Goal: Task Accomplishment & Management: Manage account settings

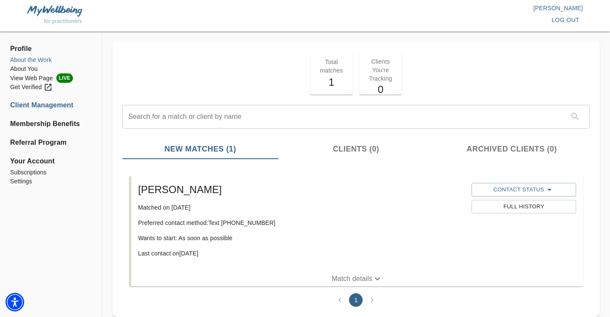
click at [23, 58] on li "About the Work" at bounding box center [50, 60] width 81 height 9
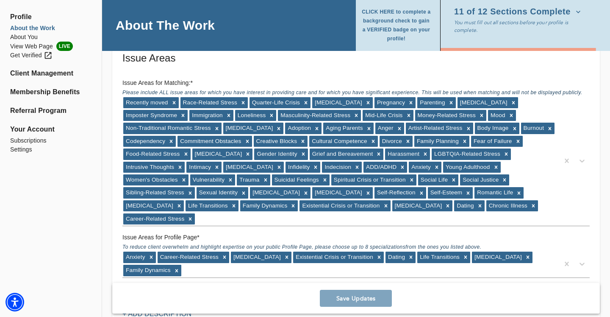
scroll to position [866, 0]
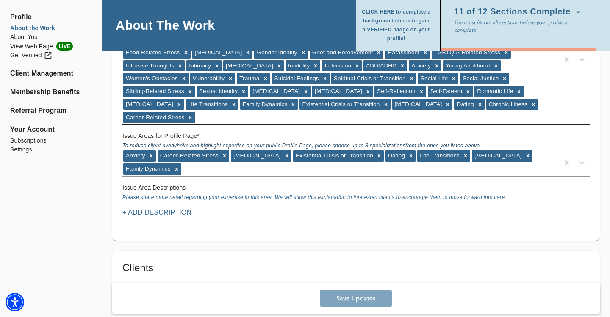
click at [445, 103] on div "Recently moved Race-Related Stress Quarter-Life Crisis [MEDICAL_DATA] Pregnancy…" at bounding box center [340, 60] width 437 height 130
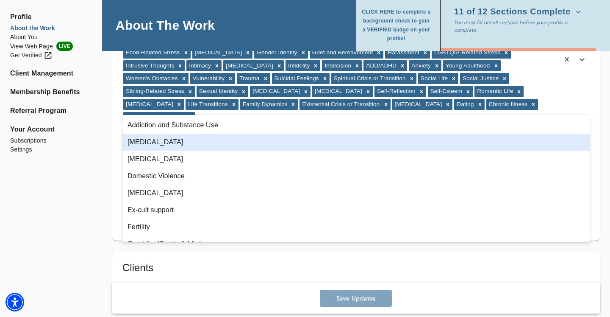
click at [253, 145] on div "[MEDICAL_DATA]" at bounding box center [355, 141] width 467 height 17
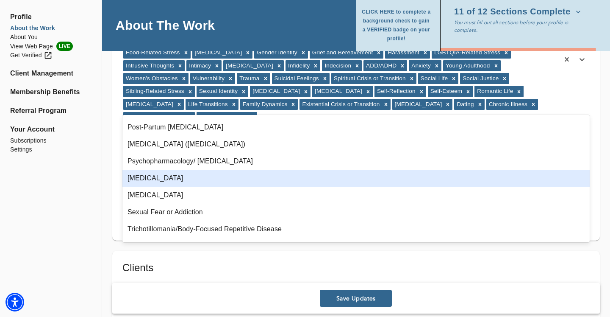
scroll to position [186, 0]
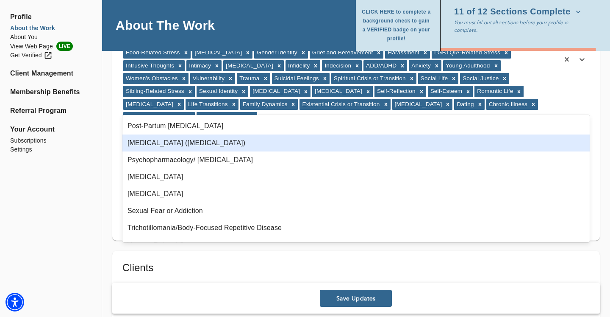
click at [315, 148] on div "[MEDICAL_DATA] ([MEDICAL_DATA])" at bounding box center [355, 142] width 467 height 17
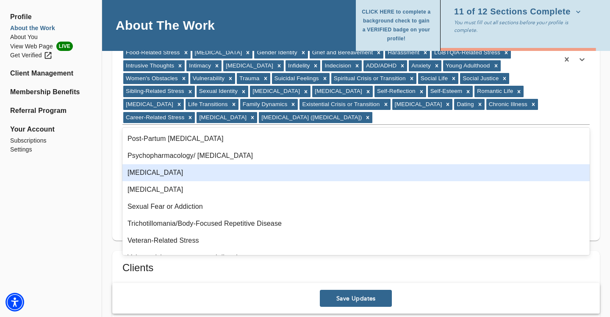
scroll to position [198, 0]
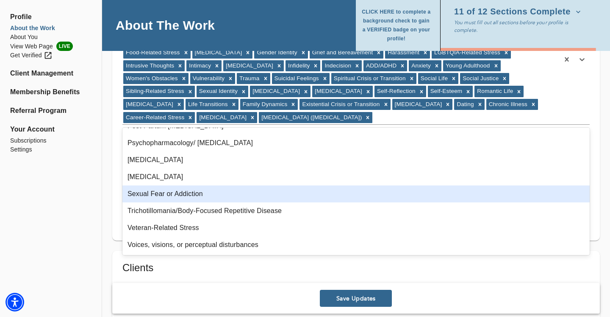
click at [69, 193] on div "Profile About the Work About You View Web Page LIVE Get Verified Client Managem…" at bounding box center [51, 191] width 102 height 2039
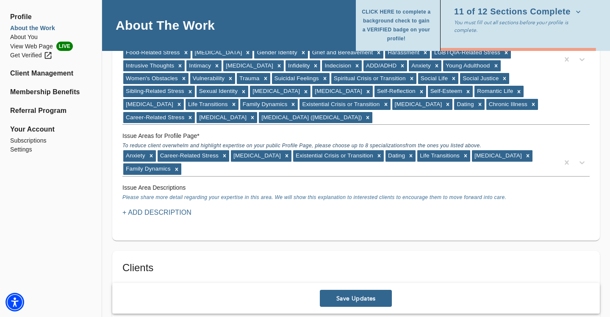
click at [361, 304] on input "Child (under 10)" at bounding box center [360, 306] width 18 height 18
click at [354, 298] on input "Child (under 10)" at bounding box center [360, 306] width 18 height 18
checkbox input "false"
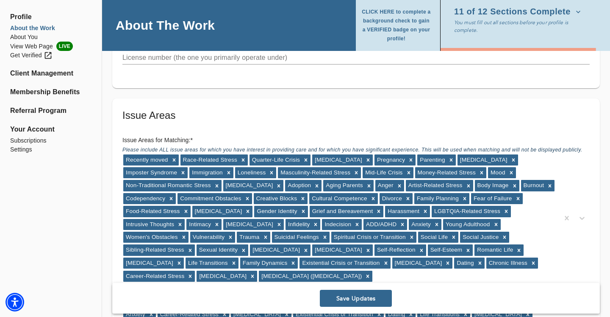
scroll to position [561, 0]
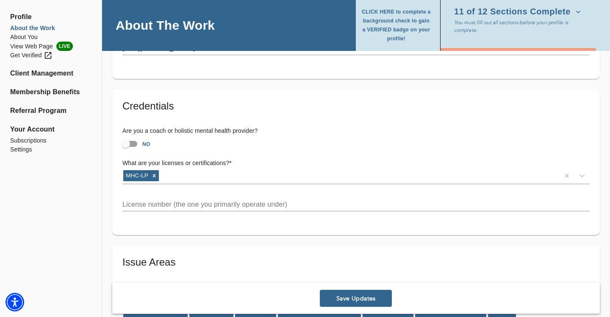
click at [353, 297] on span "Save Updates" at bounding box center [355, 298] width 65 height 8
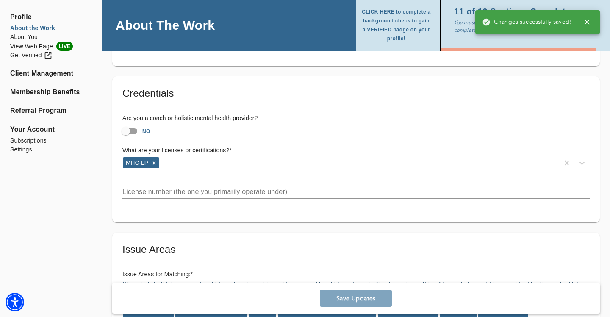
scroll to position [573, 0]
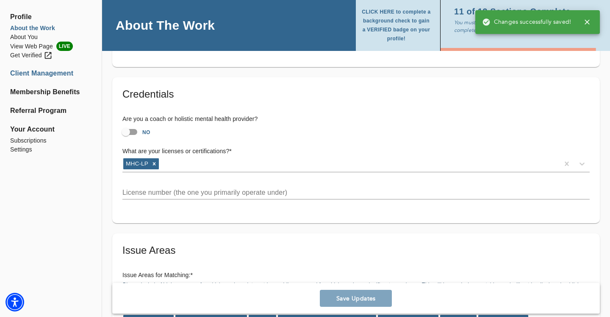
click at [28, 75] on li "Client Management" at bounding box center [50, 73] width 81 height 10
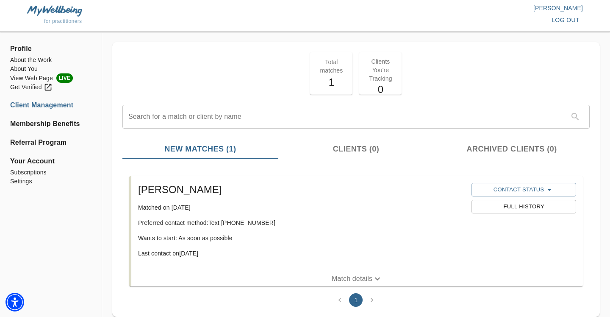
scroll to position [24, 0]
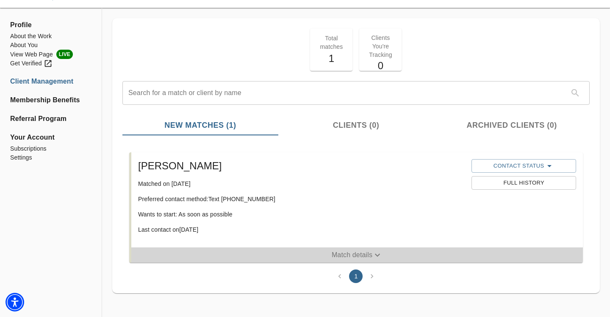
click at [322, 251] on span "Match details" at bounding box center [357, 255] width 452 height 10
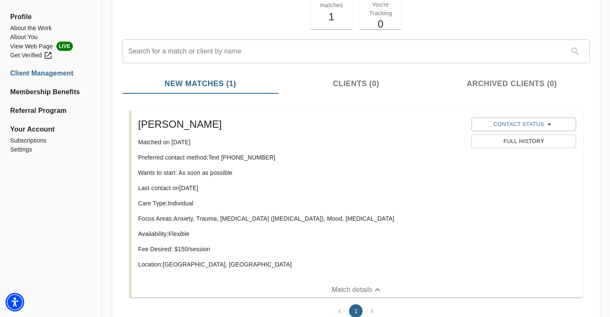
scroll to position [100, 0]
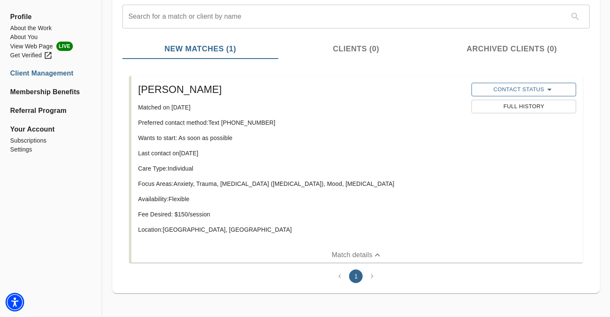
click at [500, 92] on span "Contact Status" at bounding box center [524, 89] width 96 height 10
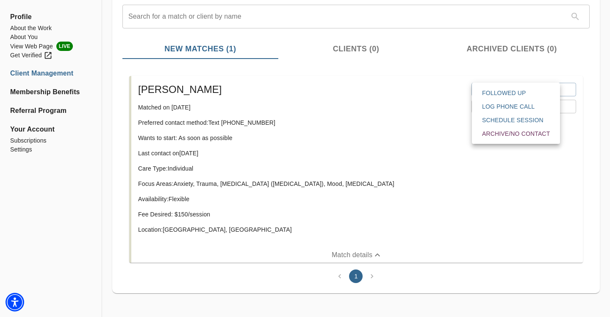
click at [434, 111] on div at bounding box center [305, 158] width 610 height 317
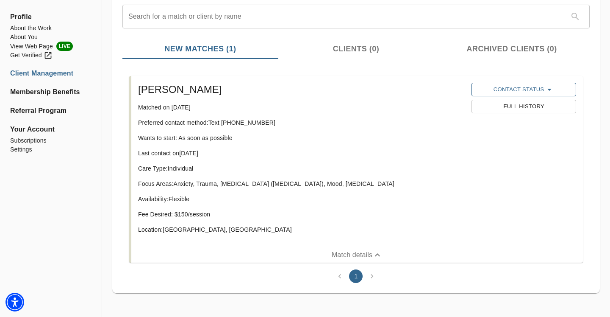
click at [515, 91] on span "Contact Status" at bounding box center [524, 89] width 96 height 10
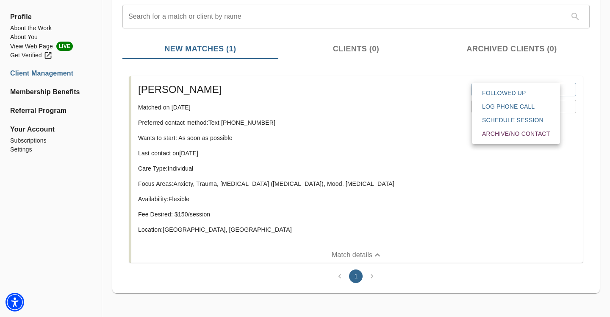
click at [424, 83] on div at bounding box center [305, 158] width 610 height 317
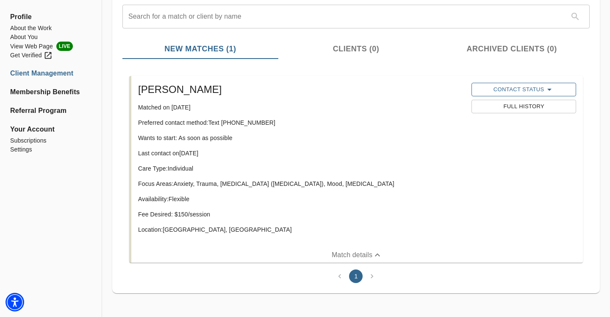
click at [548, 86] on icon "button" at bounding box center [549, 89] width 10 height 10
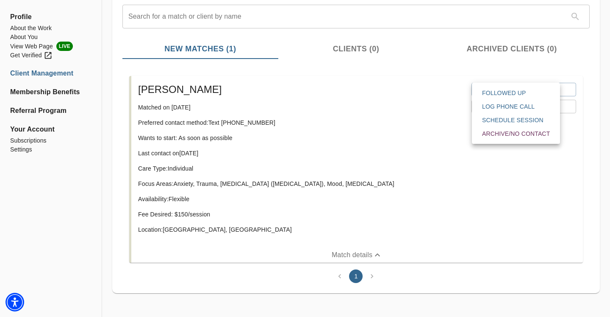
click at [520, 95] on span "Followed Up" at bounding box center [516, 93] width 68 height 8
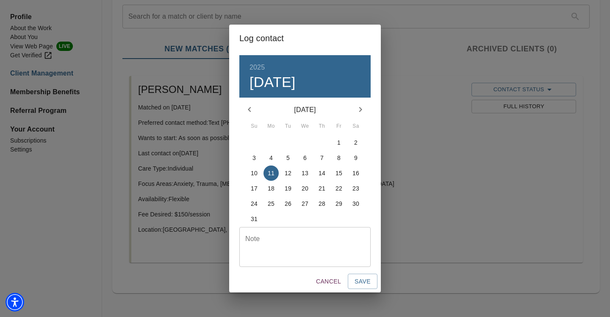
click at [295, 252] on textarea at bounding box center [304, 246] width 119 height 24
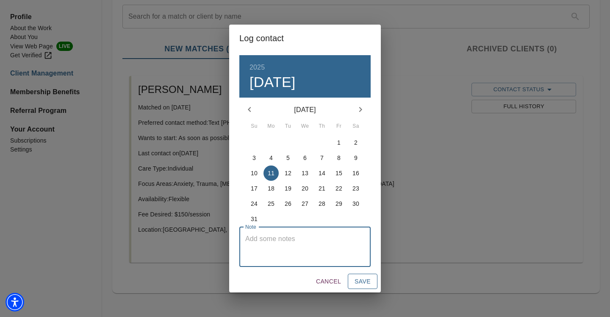
click at [365, 283] on span "Save" at bounding box center [363, 281] width 16 height 11
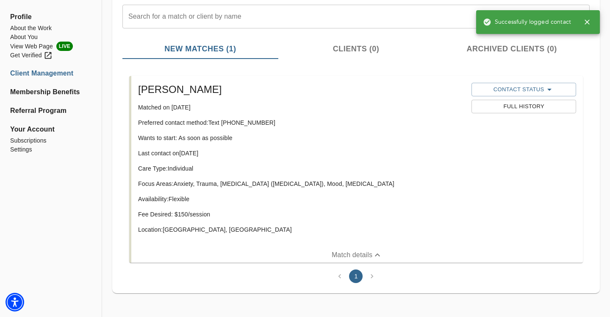
click at [508, 111] on button "Full History" at bounding box center [524, 107] width 104 height 14
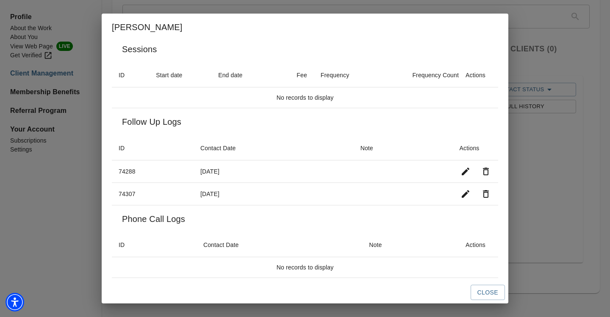
scroll to position [8, 0]
click at [466, 196] on icon "button" at bounding box center [466, 194] width 10 height 10
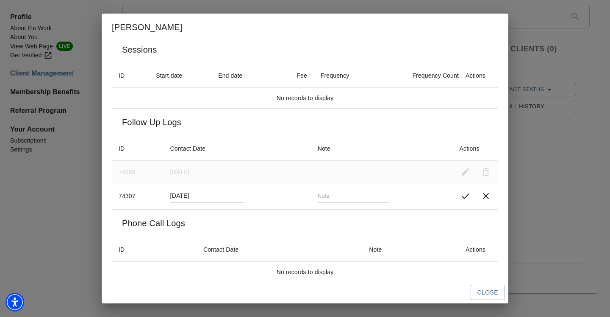
click at [336, 171] on td at bounding box center [382, 171] width 142 height 22
click at [486, 194] on icon "button" at bounding box center [486, 196] width 10 height 10
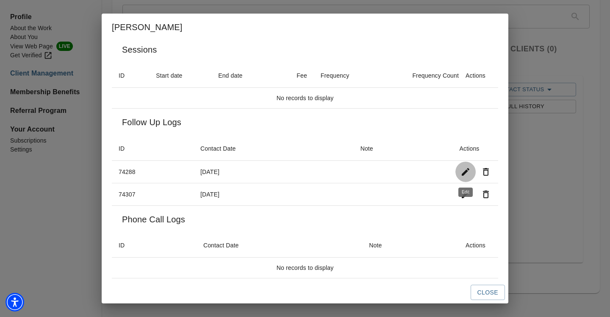
click at [458, 169] on button "button" at bounding box center [465, 171] width 20 height 20
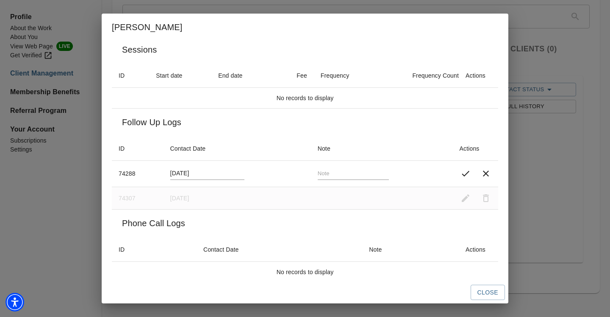
click at [335, 173] on input "text" at bounding box center [353, 173] width 71 height 12
type input "Text message with consult link"
click at [466, 176] on icon "button" at bounding box center [466, 173] width 10 height 10
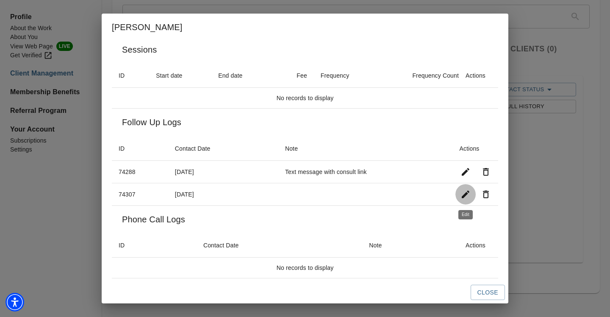
click at [464, 194] on icon "button" at bounding box center [466, 194] width 8 height 8
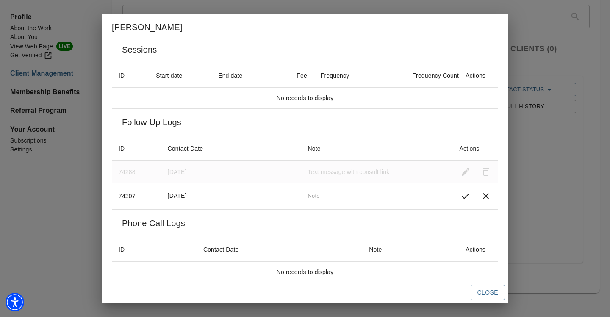
click at [308, 196] on input "text" at bounding box center [343, 196] width 71 height 12
type input "C"
type input "Call no response, left voicemail"
click at [464, 200] on icon "button" at bounding box center [466, 196] width 10 height 10
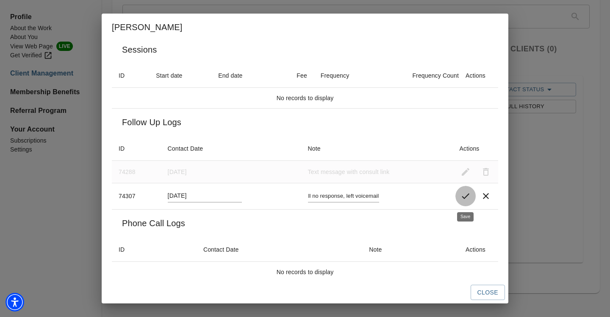
scroll to position [0, 0]
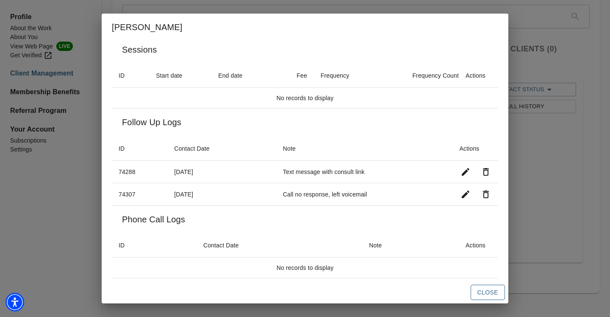
click at [479, 288] on span "Close" at bounding box center [488, 292] width 21 height 11
